Goal: Transaction & Acquisition: Purchase product/service

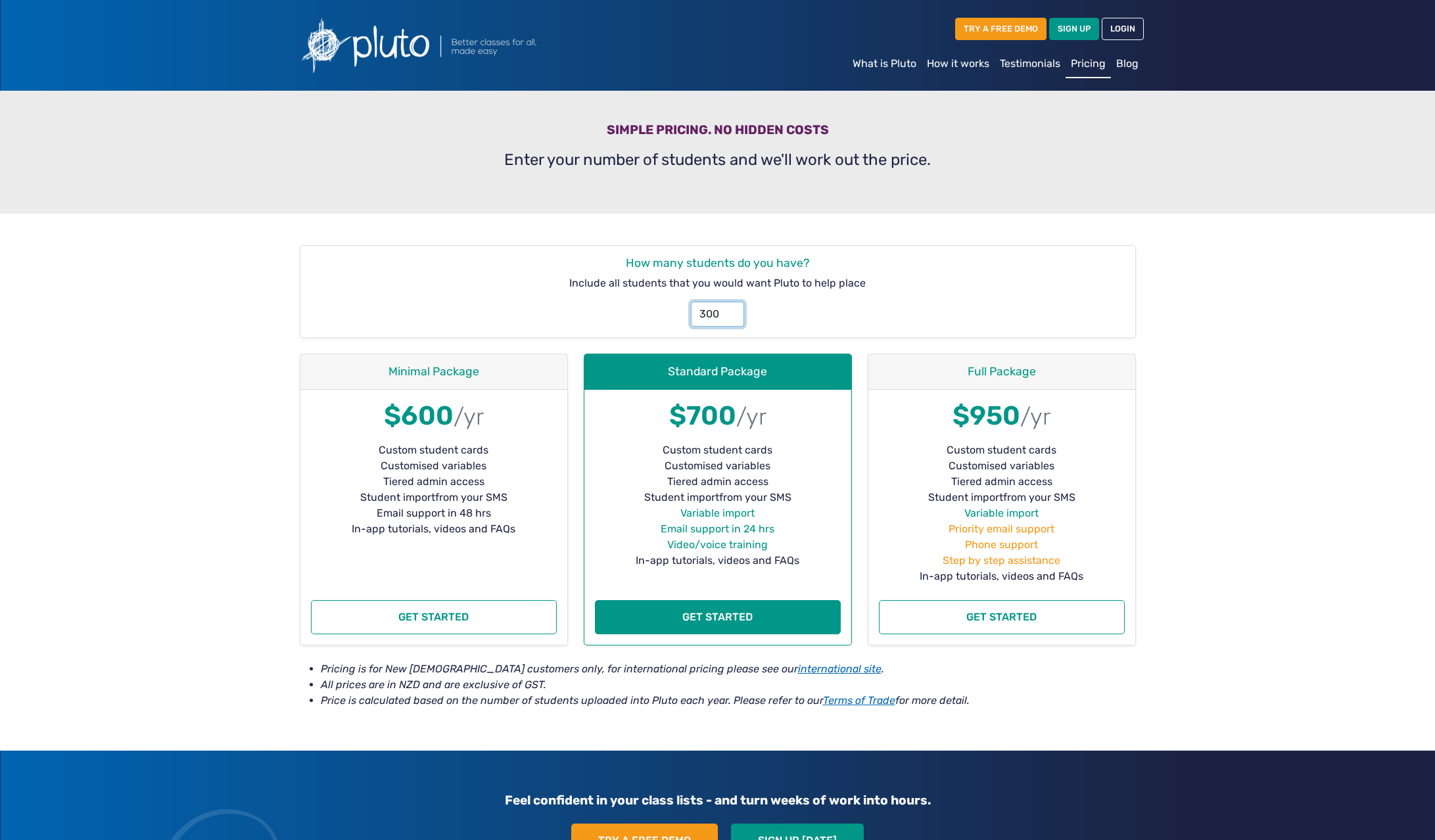
click at [720, 315] on input "300" at bounding box center [718, 313] width 53 height 25
click at [720, 315] on input "300238" at bounding box center [718, 313] width 53 height 25
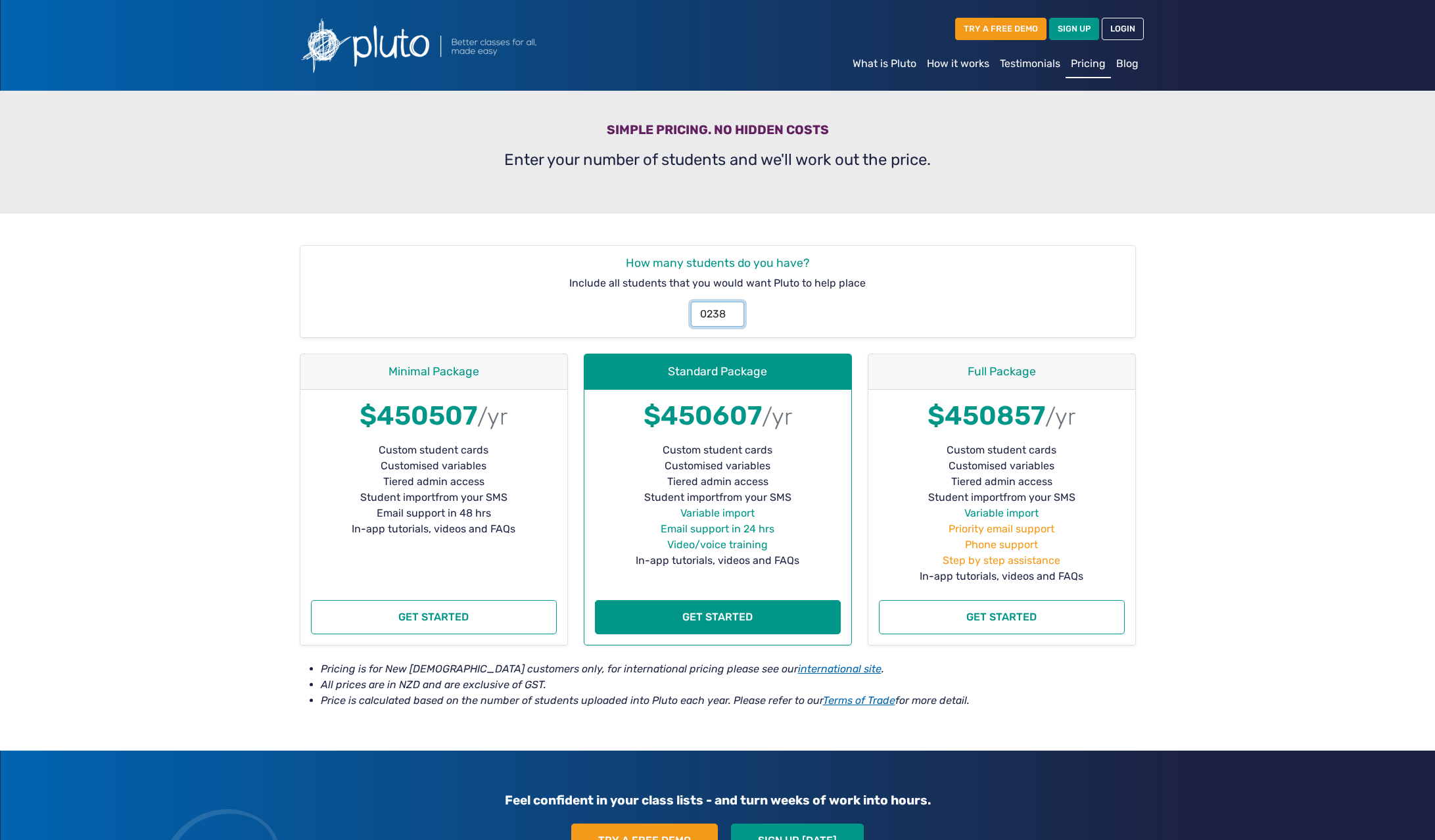
click at [720, 315] on input "300238" at bounding box center [718, 313] width 53 height 25
click at [729, 310] on input "239" at bounding box center [718, 313] width 53 height 25
click at [729, 312] on input "240" at bounding box center [718, 313] width 53 height 25
click at [729, 309] on input "241" at bounding box center [718, 313] width 53 height 25
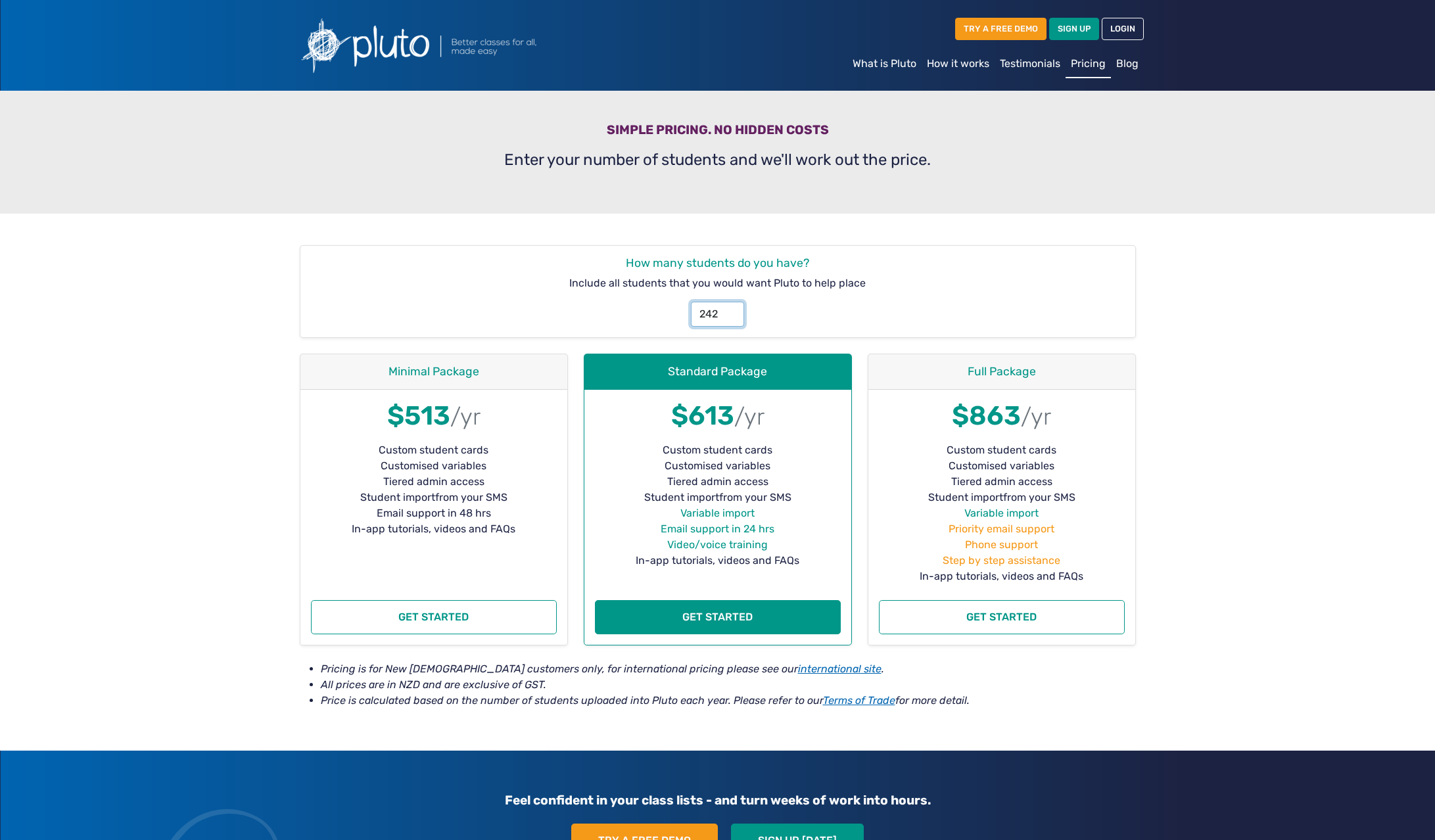
type input "242"
click at [729, 309] on input "242" at bounding box center [718, 313] width 53 height 25
